Goal: Find specific page/section: Find specific page/section

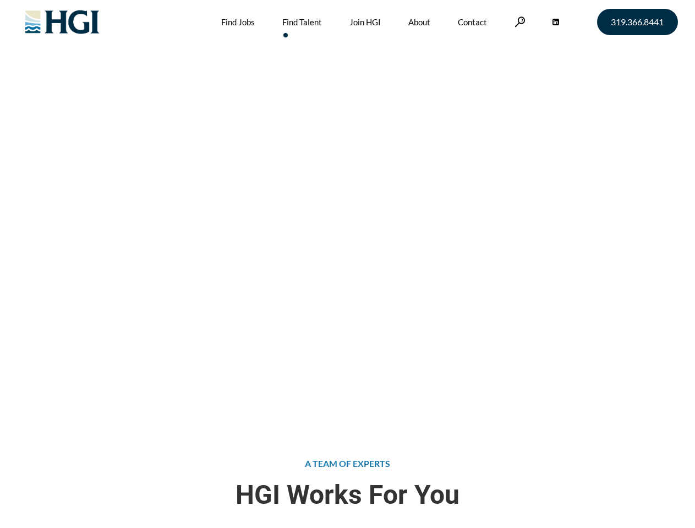
click at [347, 264] on div "Attract the Right Talent Home » Find Talent" at bounding box center [347, 211] width 695 height 423
click at [518, 21] on link at bounding box center [520, 22] width 11 height 10
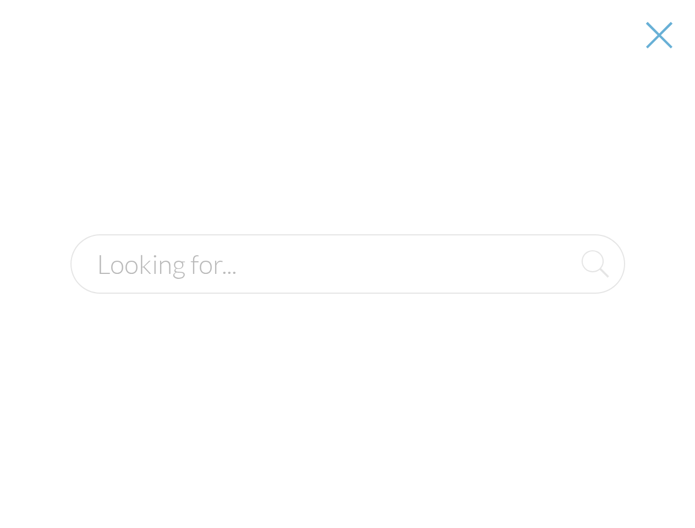
click at [347, 264] on div "Attract the Right Talent Home » Find Talent" at bounding box center [347, 211] width 695 height 423
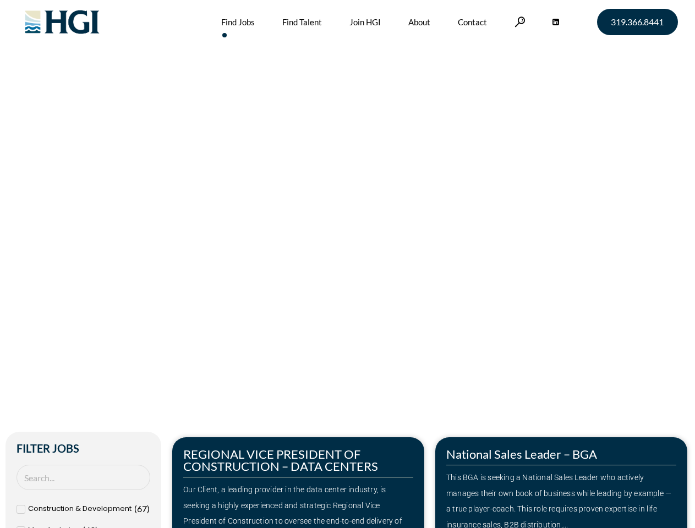
click at [347, 264] on div "Make Your Next Move Home » Jobs" at bounding box center [347, 232] width 627 height 465
click at [518, 21] on link at bounding box center [520, 22] width 11 height 10
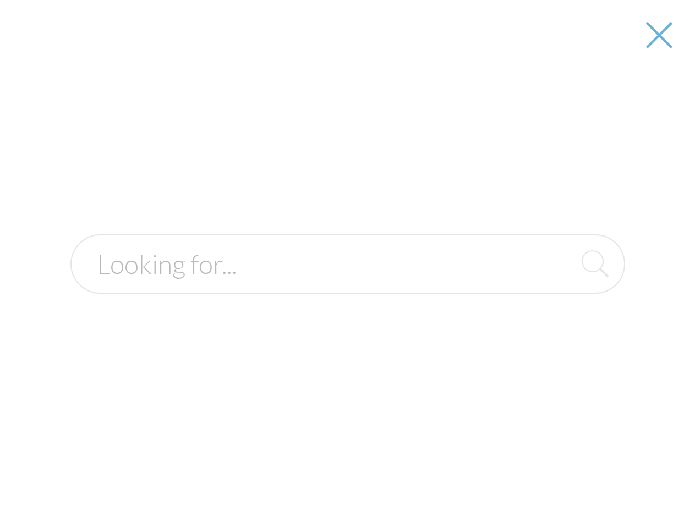
click at [298, 483] on div at bounding box center [347, 264] width 693 height 528
click at [561, 483] on div at bounding box center [347, 264] width 693 height 528
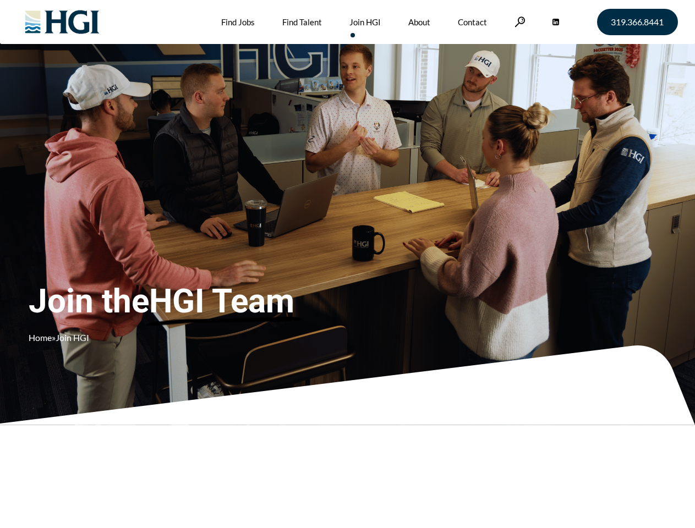
click at [347, 264] on div "Join the HGI Team Home » Join HGI" at bounding box center [206, 248] width 354 height 214
click at [518, 21] on link at bounding box center [520, 22] width 11 height 10
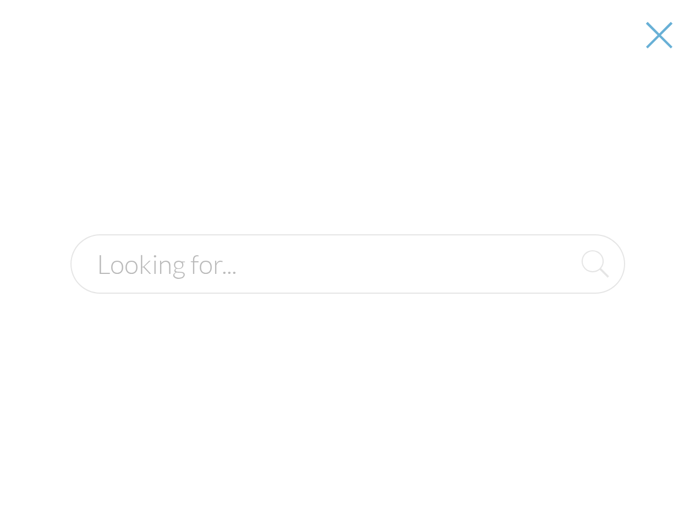
click at [347, 264] on div "Join the HGI Team Home » Join HGI" at bounding box center [206, 248] width 354 height 214
